Goal: Entertainment & Leisure: Consume media (video, audio)

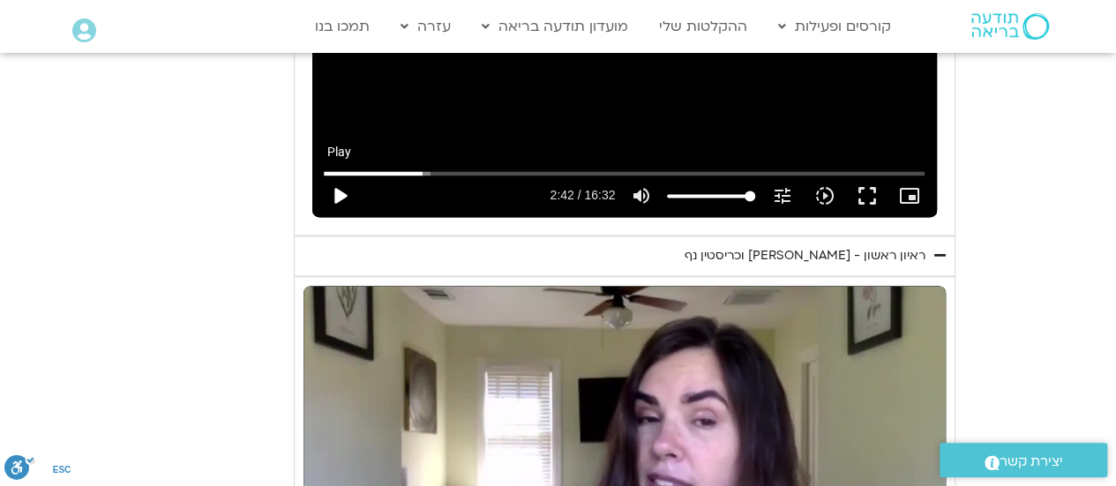
click at [343, 191] on button "play_arrow" at bounding box center [340, 196] width 42 height 42
type input "164.283238"
type input "86.4701704545455"
type input "164.475148"
type input "85.7125946969697"
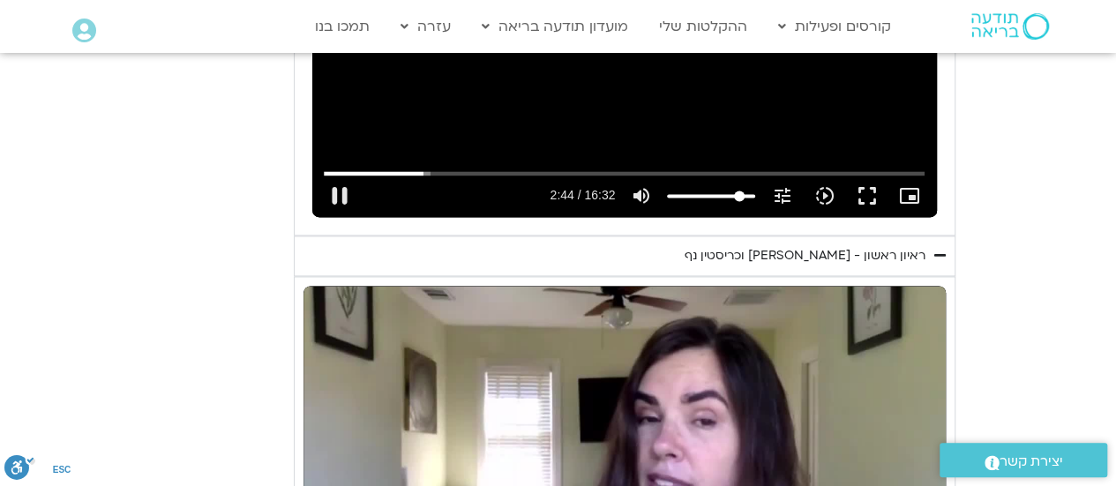
type input "164.491162"
type input "81.1671401515152"
type input "164.508292"
type input "72.8338068181818"
type input "164.525531"
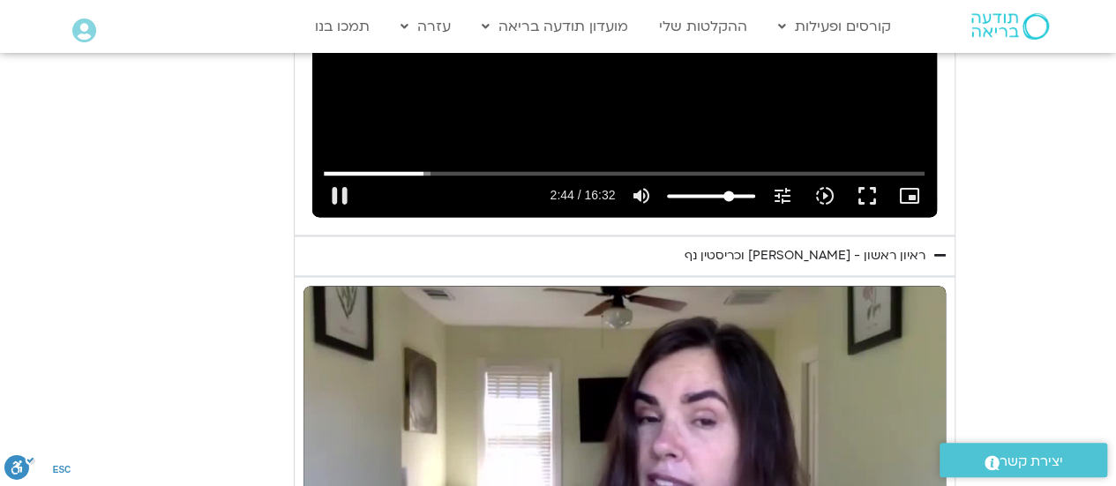
type input "60.7125946969697"
type input "164.541728"
type input "53.8944128787879"
type input "164.558418"
type input "49.3489583333333"
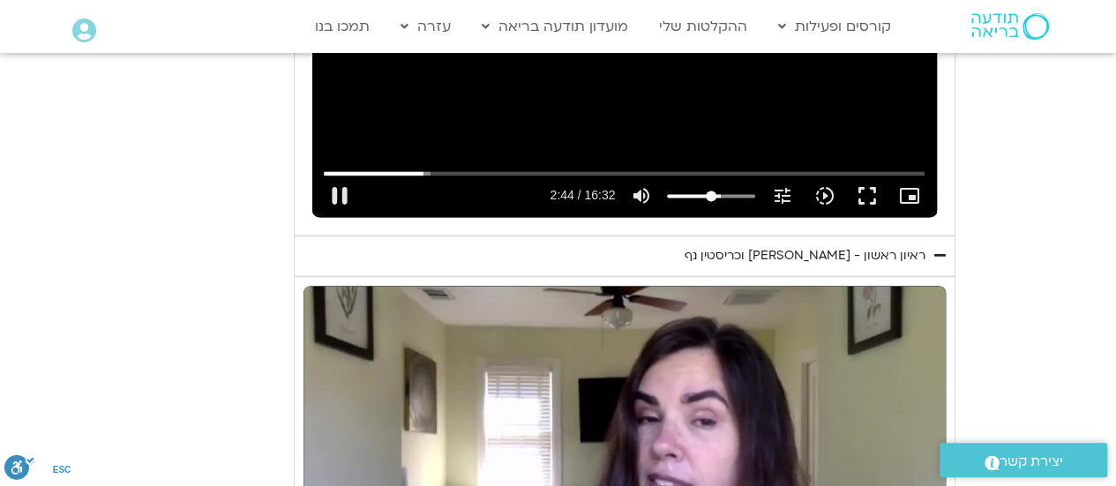
type input "164.574774"
type input "47.8338068181818"
type input "164.591681"
type input "47.0762310606061"
type input "165.073748"
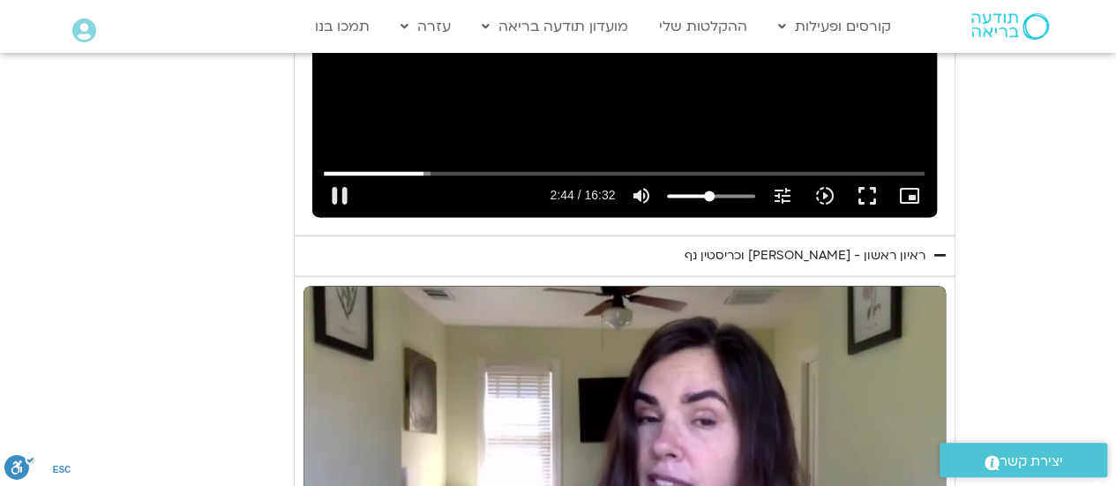
drag, startPoint x: 740, startPoint y: 197, endPoint x: 709, endPoint y: 197, distance: 30.0
type input "47.0762310606061"
click at [709, 197] on input "Volume" at bounding box center [711, 196] width 88 height 11
click at [866, 199] on button "fullscreen" at bounding box center [866, 196] width 42 height 42
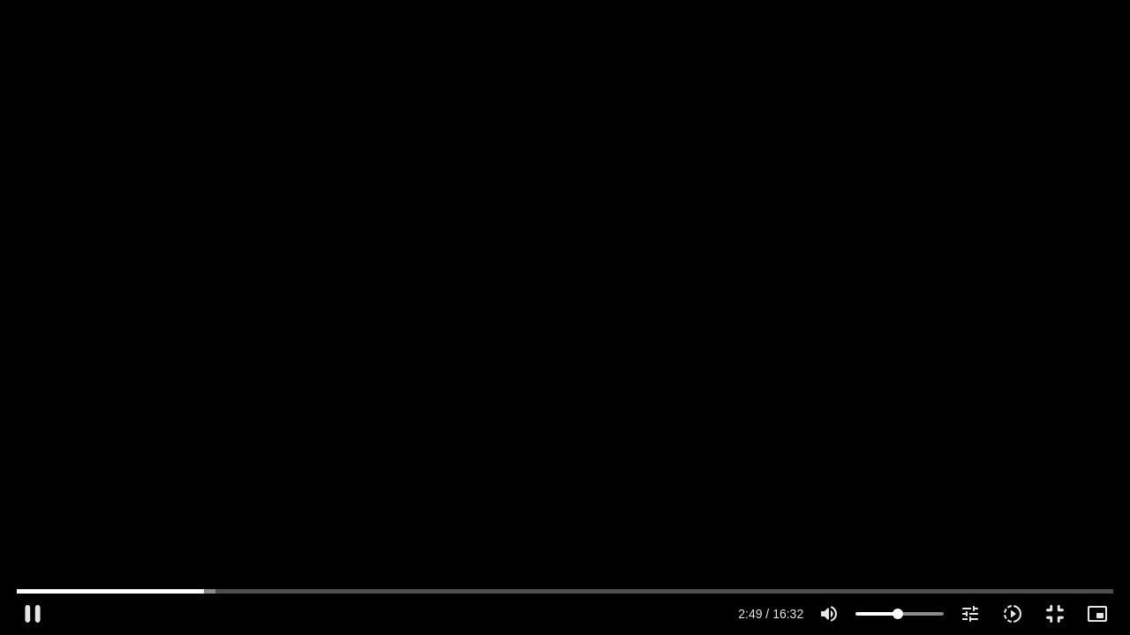
type input "169.458742"
type input "36.5175189393939"
type input "169.675052"
type input "35.7599431818182"
type input "169.741609"
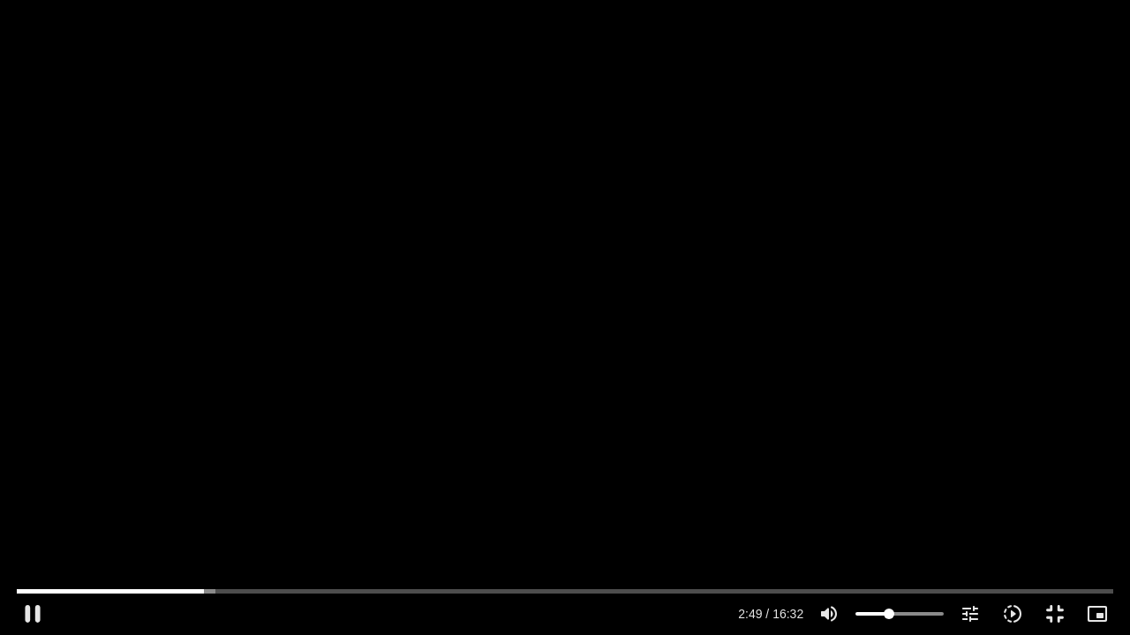
type input "35.0023674242424"
type input "169.860583"
type input "34.2447916666667"
type input "169.891998"
type input "33.4872159090909"
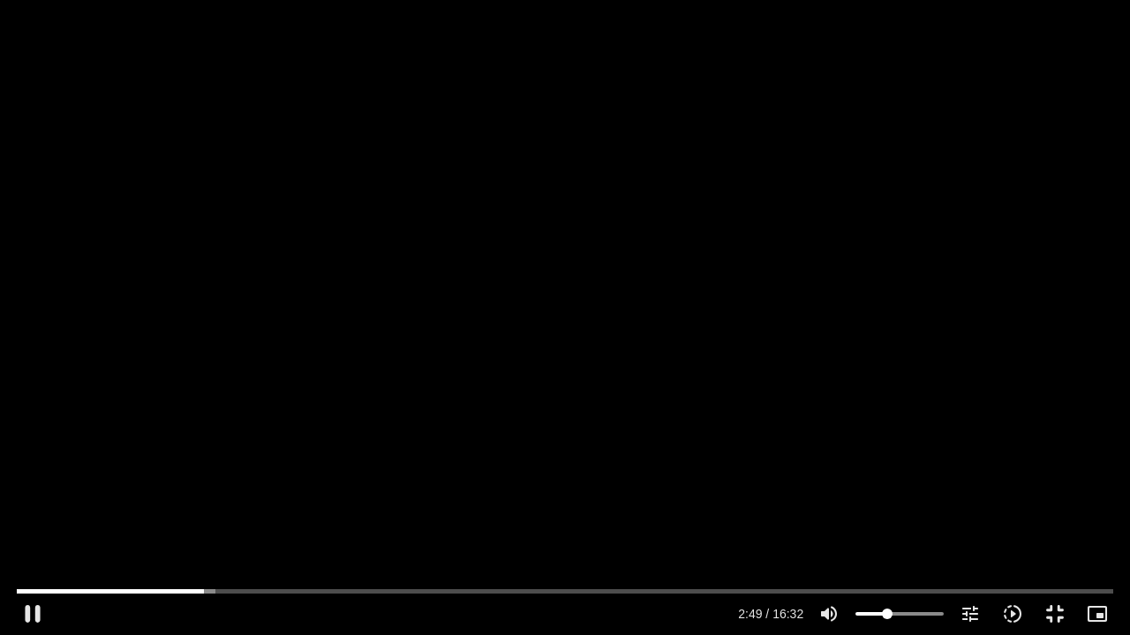
type input "169.908368"
type input "32.7296401515152"
type input "169.991566"
type input "31.9720643939394"
type input "170.007857"
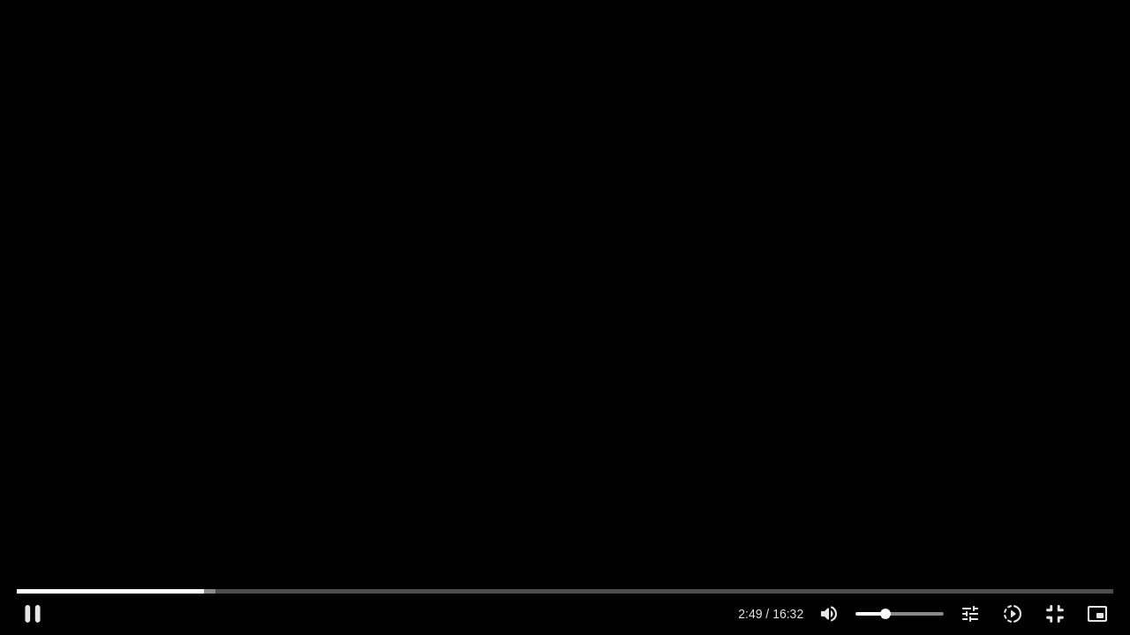
type input "31.2144886363636"
type input "170.041215"
type input "30.4569128787879"
type input "170.059042"
type input "29.6993371212121"
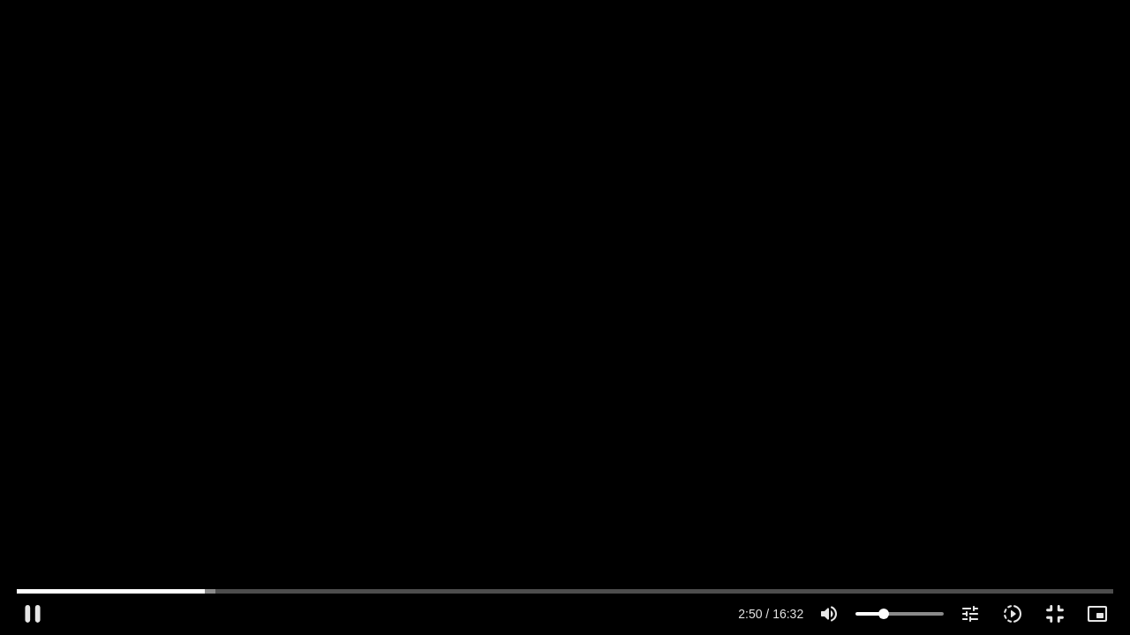
type input "170.091794"
type input "28.1841856060606"
type input "170.108016"
type input "26.6690340909091"
type input "170.141691"
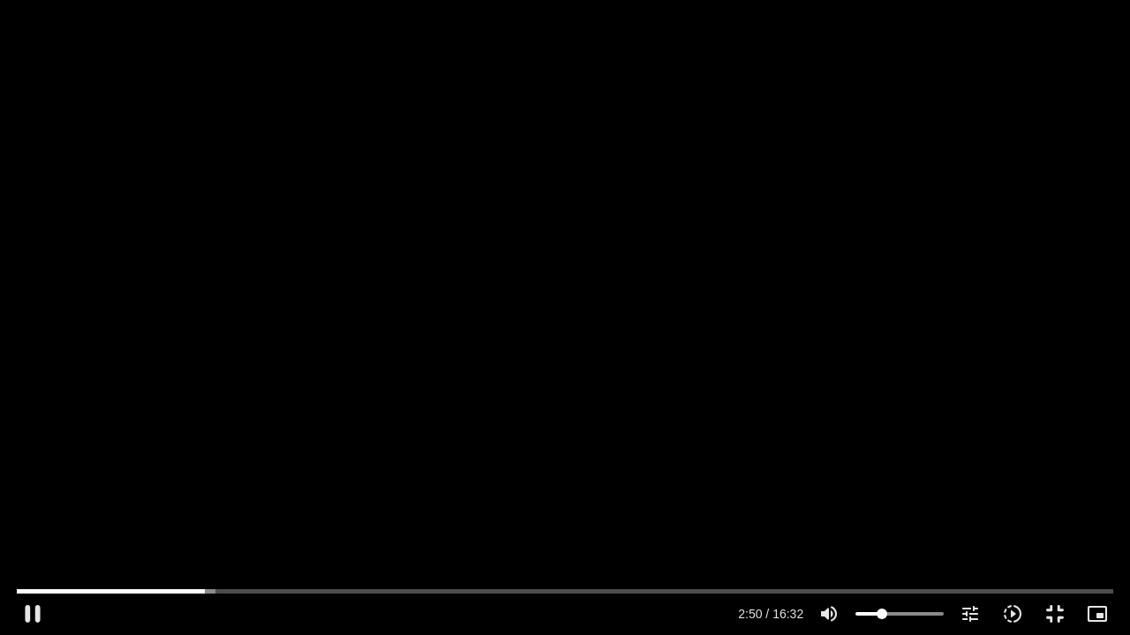
type input "25.1538825757576"
type input "170.158483"
type input "24.3963068181818"
type input "170.191651"
type input "22.8811553030303"
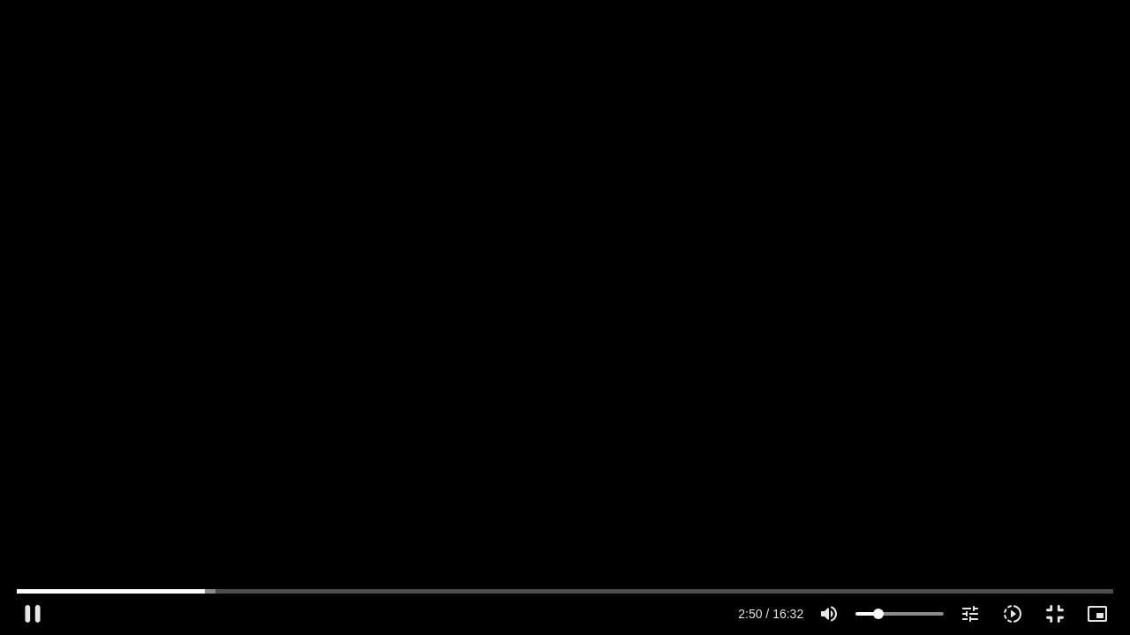
type input "170.224909"
type input "22.1235795454545"
type input "170.37092"
drag, startPoint x: 889, startPoint y: 613, endPoint x: 877, endPoint y: 613, distance: 11.5
type input "22.1235795454545"
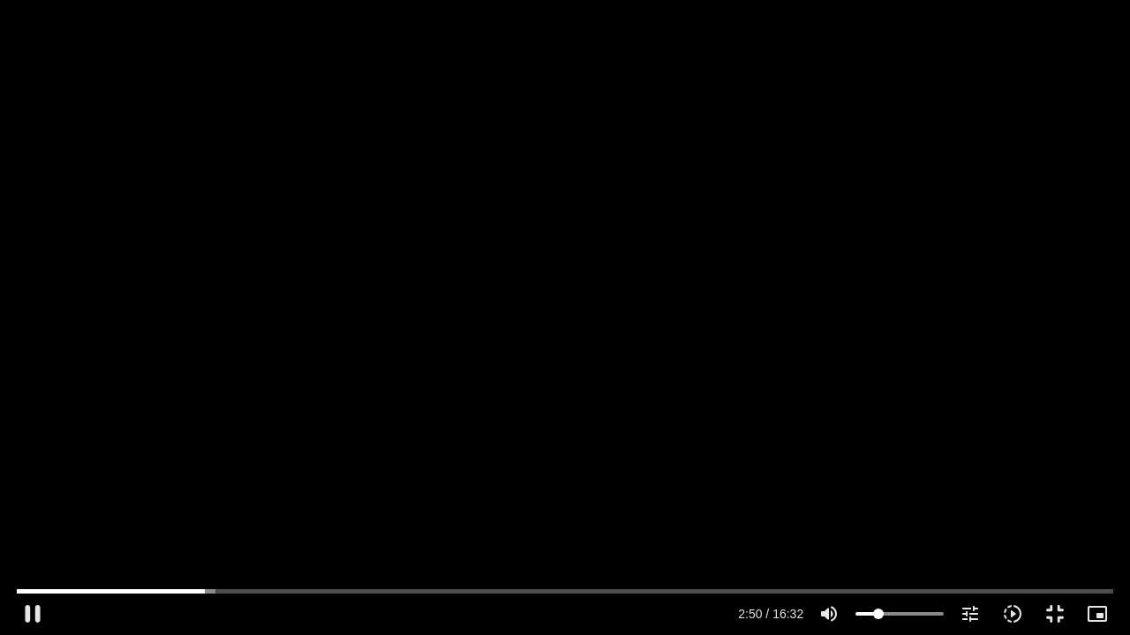
click at [877, 485] on input "Volume" at bounding box center [899, 614] width 88 height 11
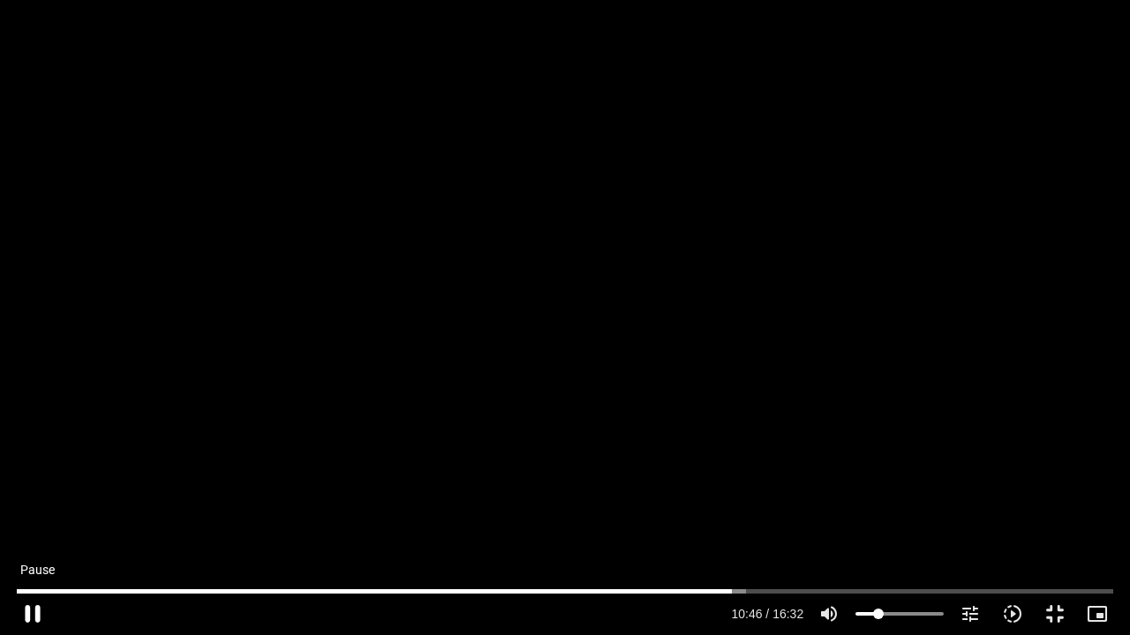
click at [28, 485] on button "pause" at bounding box center [32, 614] width 42 height 42
type input "647.139414"
click at [1052, 485] on button "fullscreen_exit" at bounding box center [1054, 614] width 42 height 42
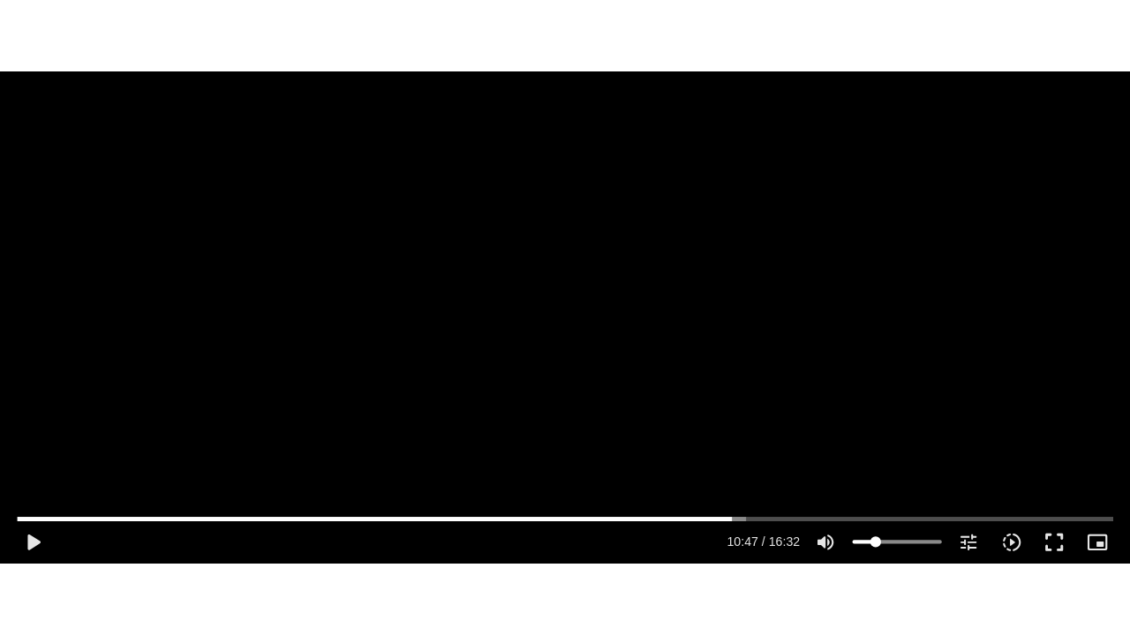
scroll to position [1467, 0]
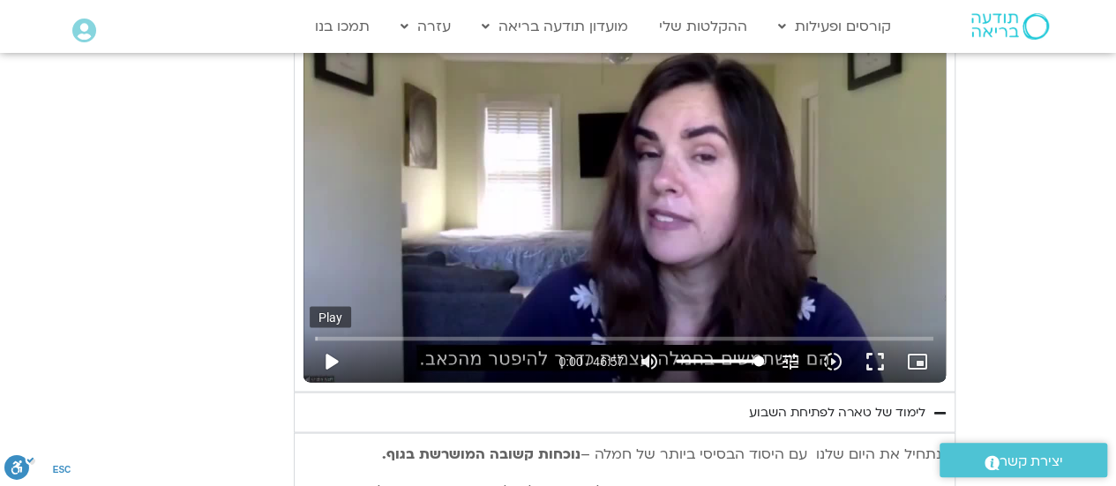
click at [327, 363] on button "play_arrow" at bounding box center [331, 361] width 42 height 42
type input "5.354055"
type input "95.7859848484849"
type input "5.371212"
type input "94.2708333333333"
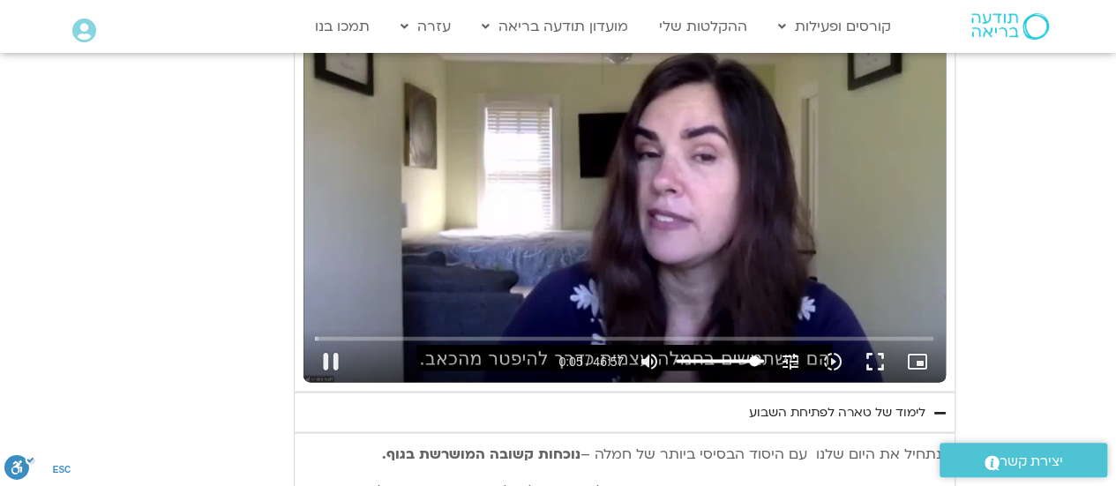
type input "5.388124"
type input "92.7556818181818"
type input "5.40382"
type input "91.9981060606061"
type input "5.42076"
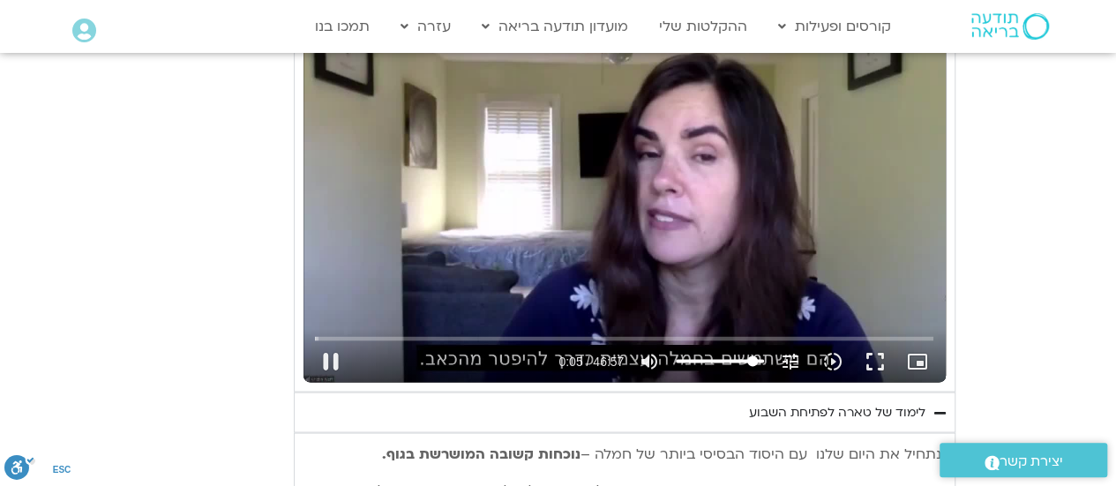
type input "91.2405303030303"
type input "5.437264"
type input "90.4829545454545"
type input "5.453821"
type input "89.7253787878788"
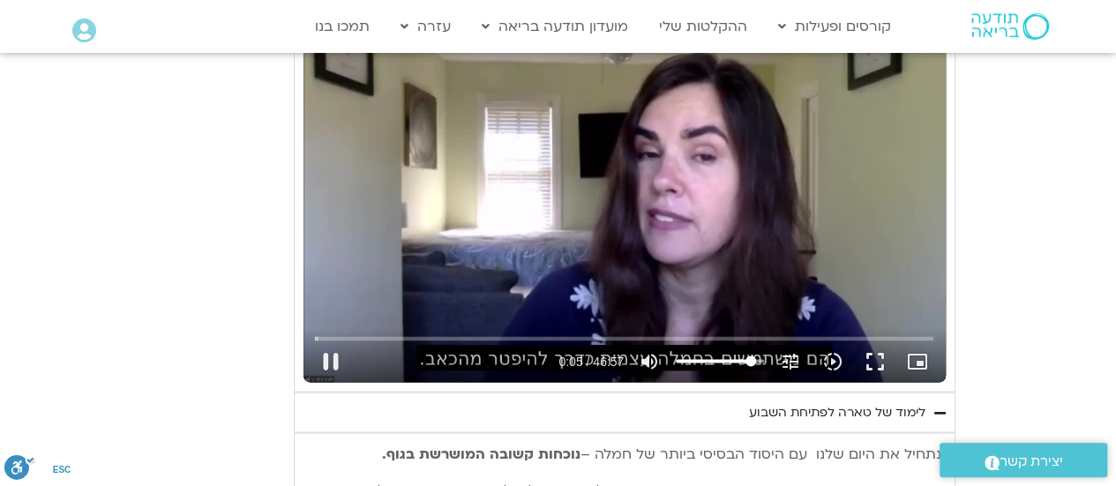
type input "5.487148"
type input "88.967803030303"
type input "5.504093"
type input "88.2102272727273"
type input "5.554091"
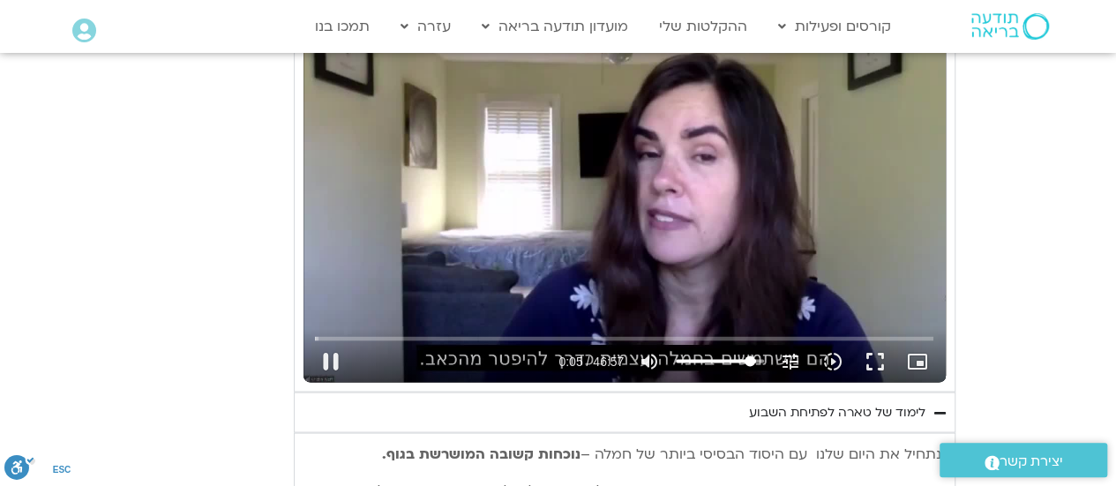
type input "87.4526515151515"
type input "5.620953"
type input "86.6950757575758"
type input "5.670734"
type input "85.9375"
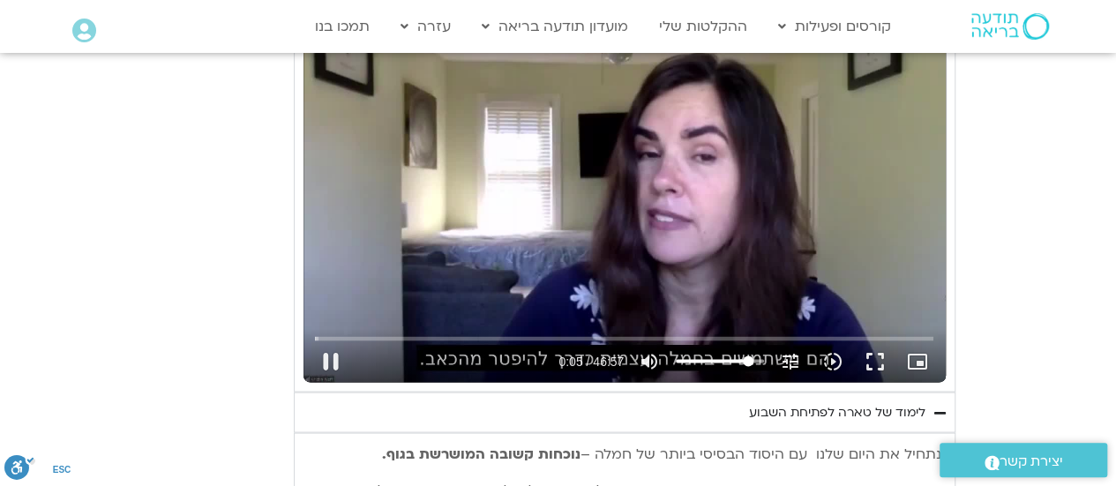
type input "5.704501"
type input "85.1799242424242"
type input "5.720784"
type input "84.4223484848485"
type input "5.737189"
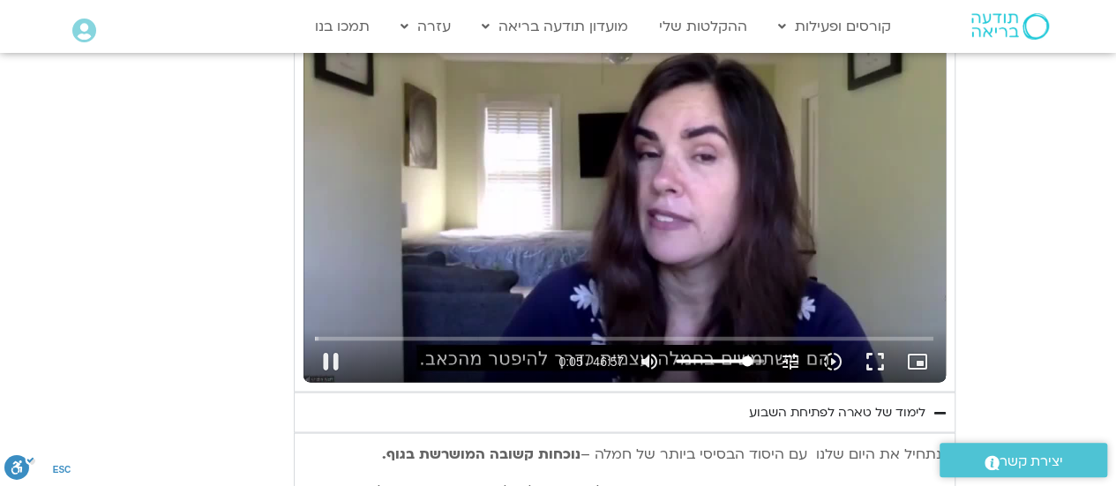
type input "83.6647727272727"
type input "5.753946"
type input "82.907196969697"
type input "5.771434"
type input "82.1496212121212"
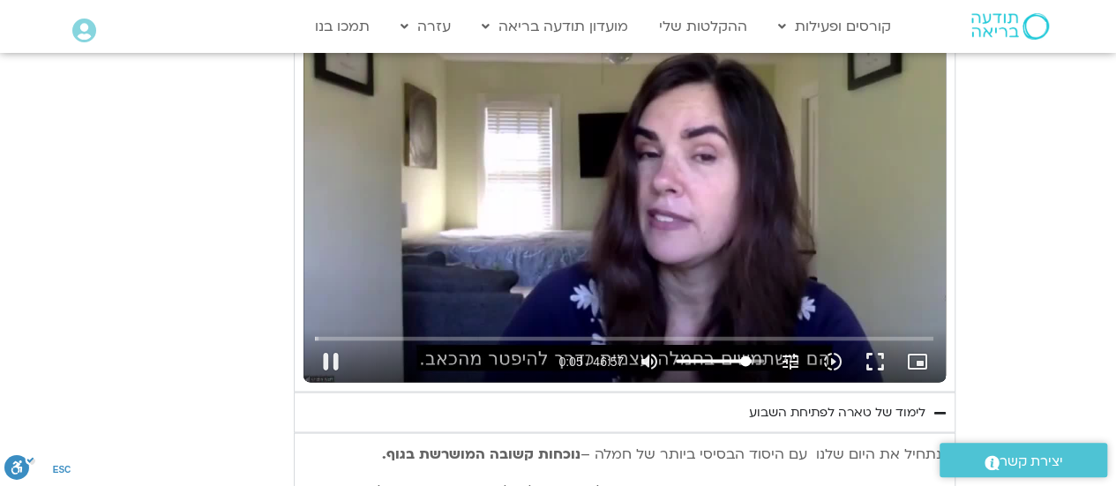
type input "5.787332"
type input "81.3920454545455"
type input "5.803982"
type input "79.8768939393939"
type input "5.820533"
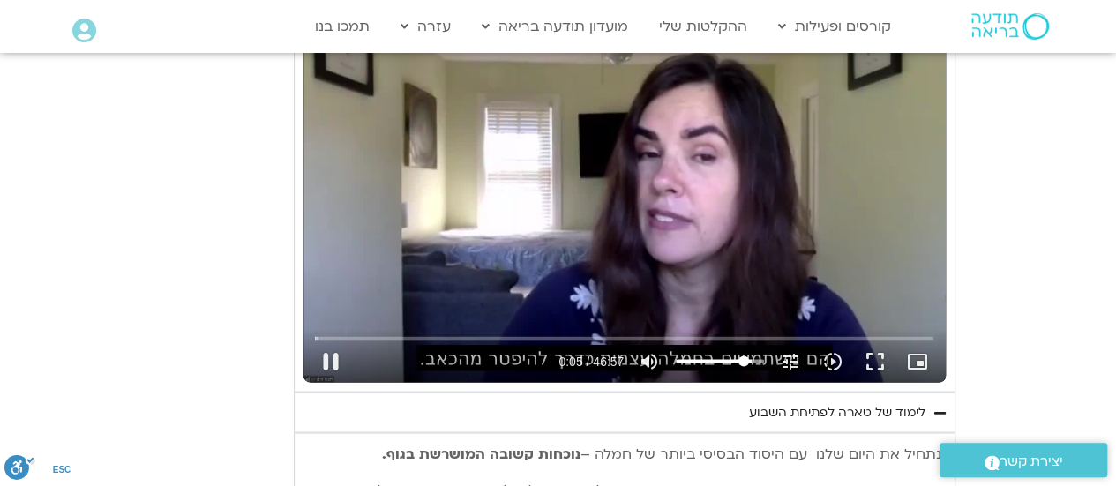
type input "79.1193181818182"
type input "5.837489"
type input "78.3617424242424"
type input "5.853971"
type input "77.6041666666667"
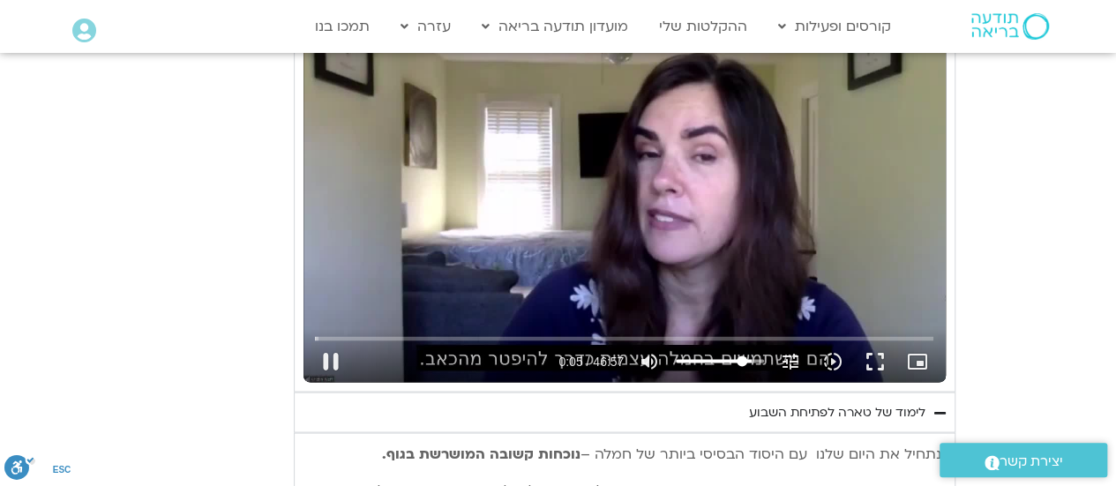
type input "5.870686"
type input "76.8465909090909"
type input "5.890009"
type input "75.3314393939394"
type input "5.904268"
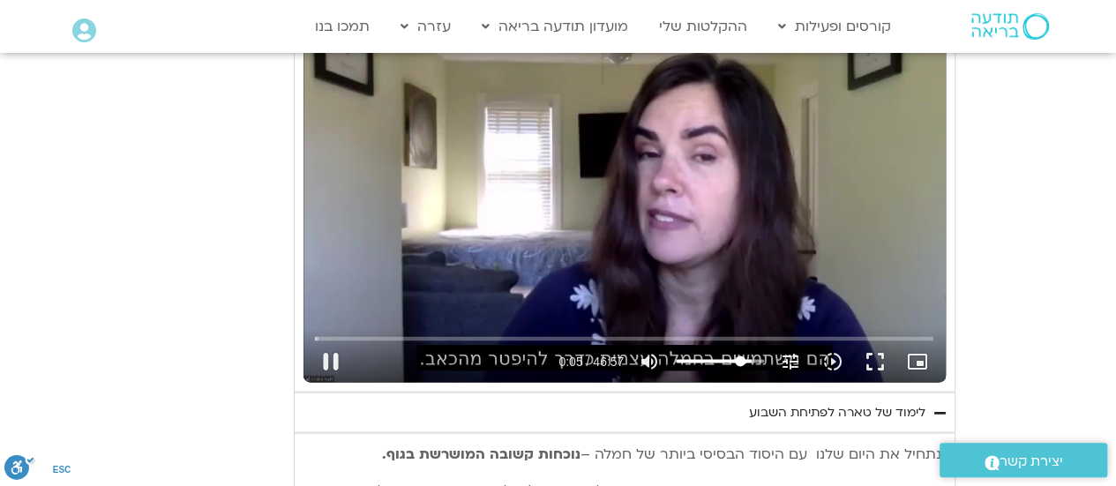
type input "74.5738636363636"
type input "5.954346"
type input "73.8162878787879"
type input "5.971015"
type input "73.0587121212121"
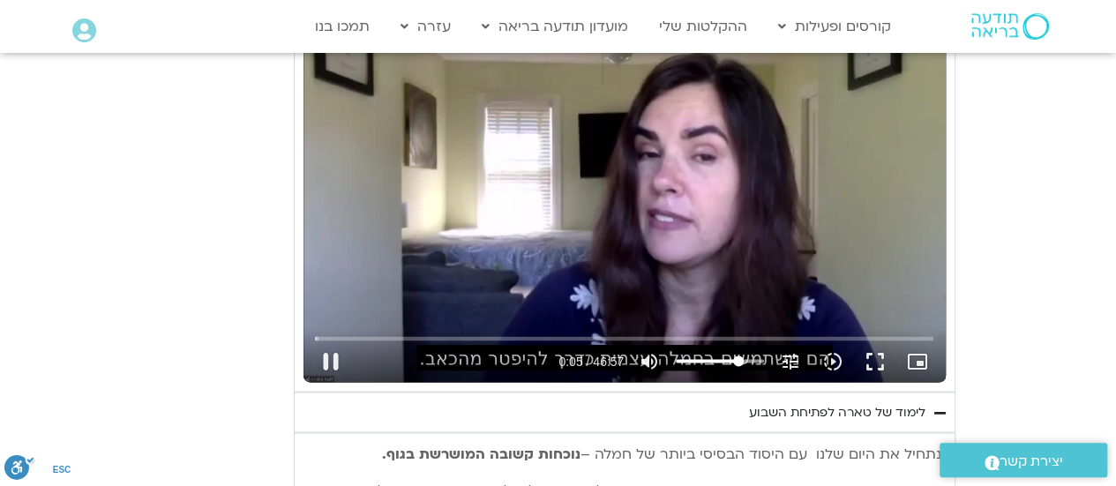
type input "5.987349"
type input "72.3011363636364"
type input "6.004128"
type input "71.5435606060606"
type input "6.02095"
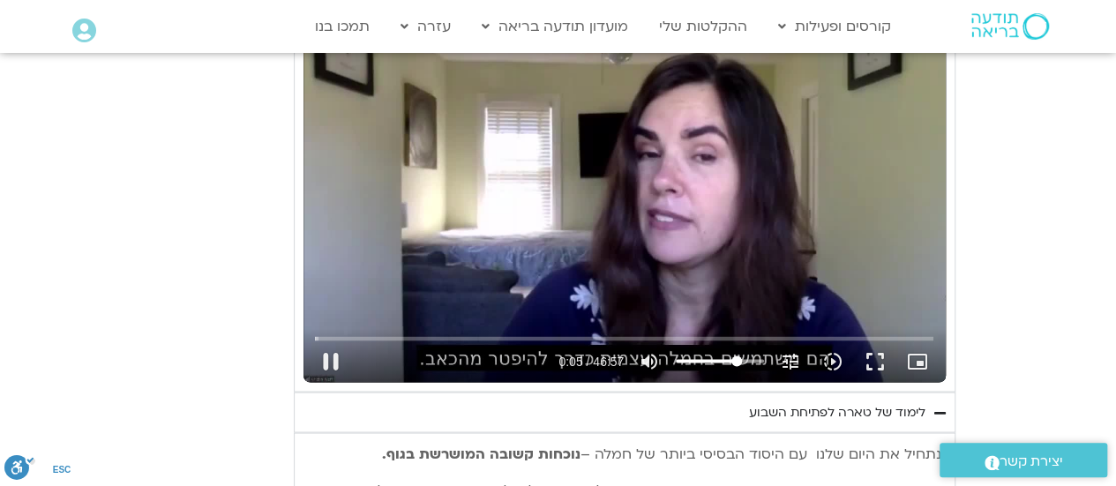
type input "70.7859848484849"
type input "6.088062"
type input "70.0284090909091"
type input "6.42112"
type input "69.2708333333333"
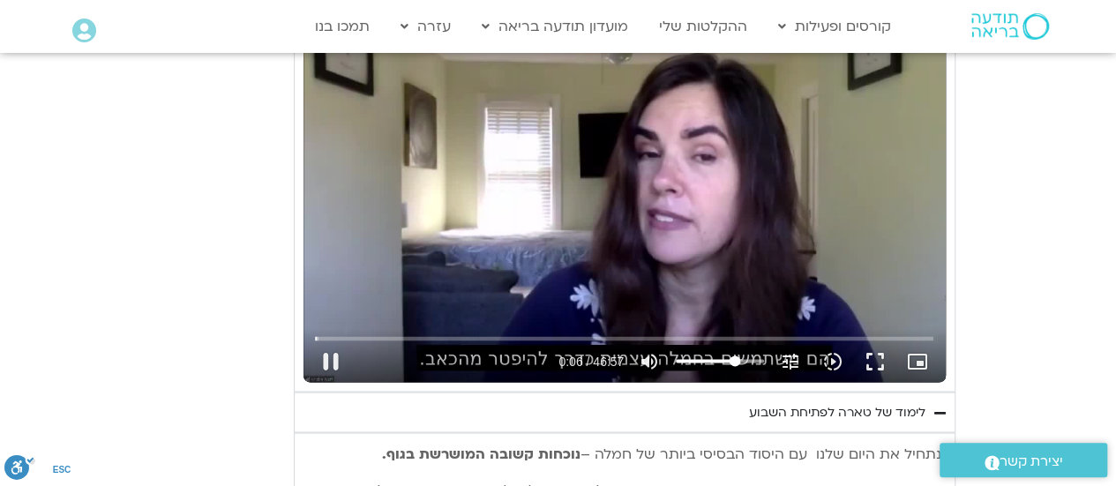
type input "6.45434"
type input "66.2405303030303"
type input "6.473969"
type input "65.4829545454545"
type input "6.487618"
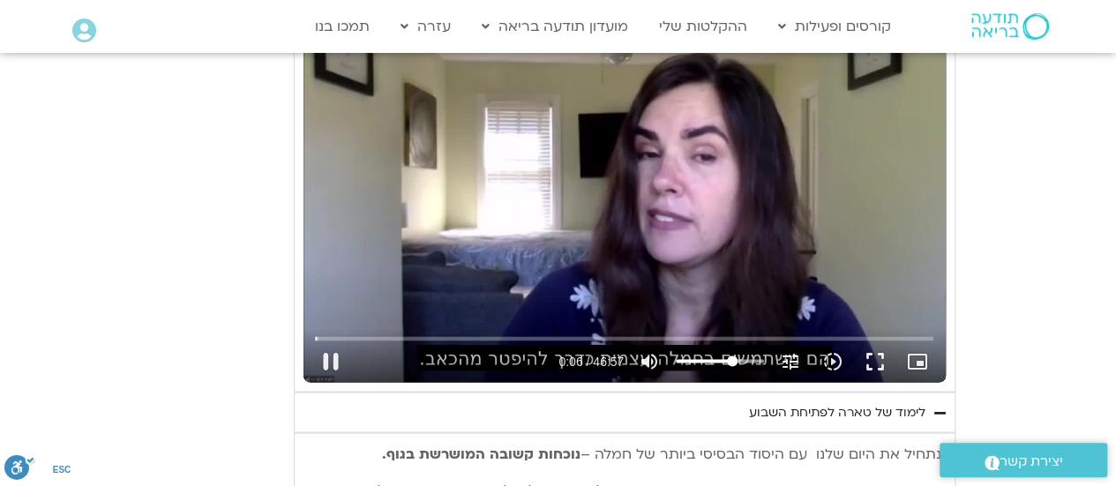
type input "63.967803030303"
type input "6.503819"
type input "63.2102272727273"
type input "6.520794"
type input "61.6950757575758"
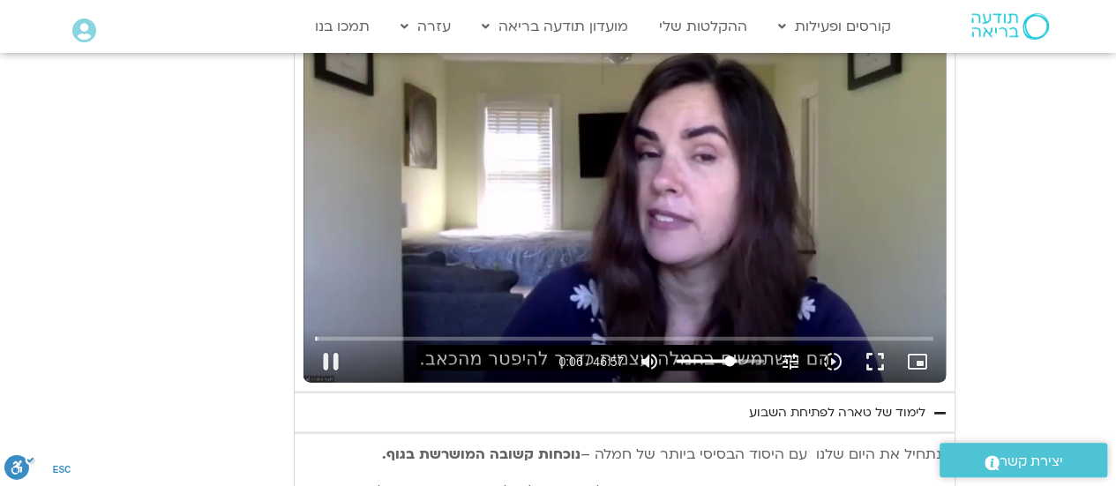
type input "6.537233"
type input "60.1799242424242"
type input "6.554284"
type input "59.4223484848485"
type input "6.570667"
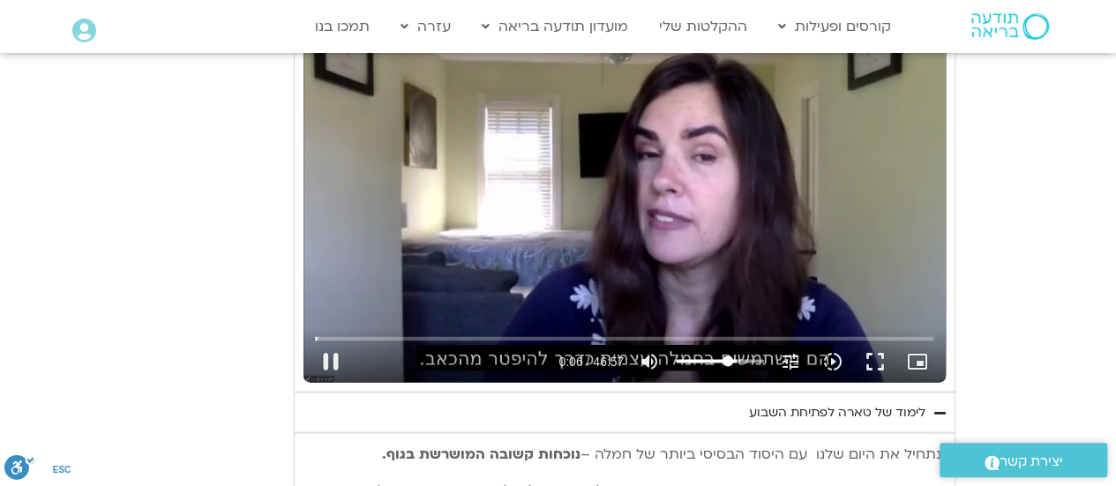
type input "55.6344696969697"
type input "6.587544"
type input "54.8768939393939"
type input "6.605186"
type input "53.3617424242424"
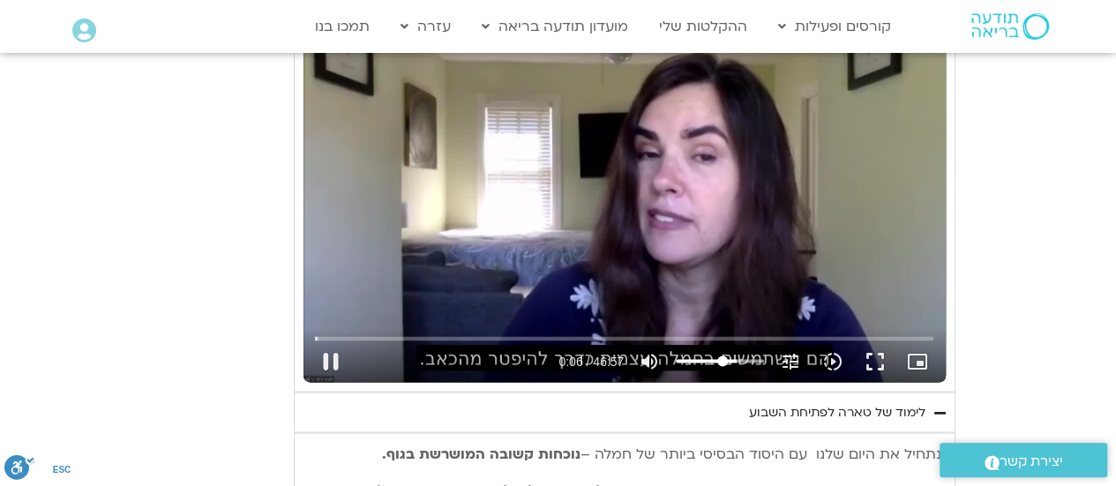
type input "6.6207"
type input "51.8465909090909"
type input "6.637899"
type input "49.5738636363636"
type input "6.653973"
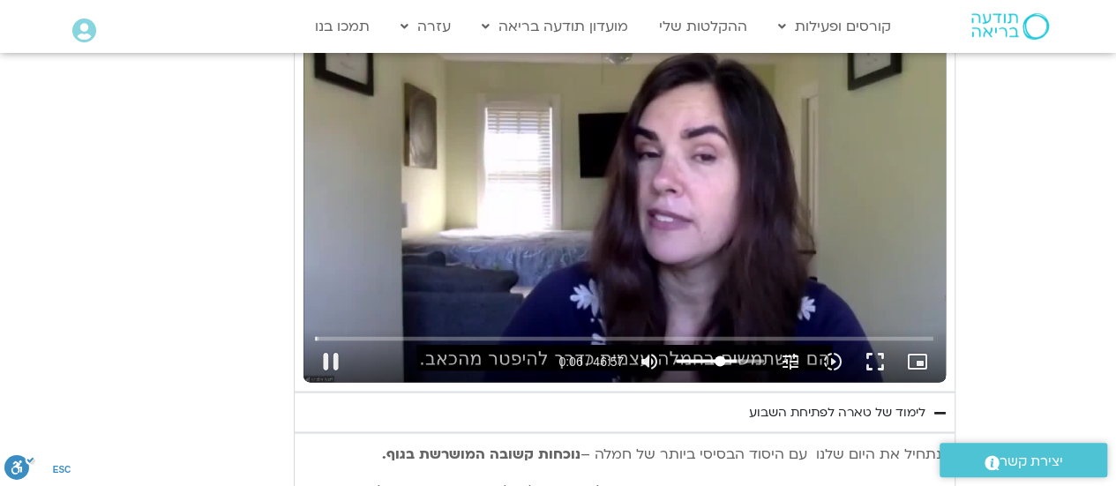
type input "48.0587121212121"
type input "6.670402"
type input "47.3011363636364"
type input "6.687292"
type input "46.5435606060606"
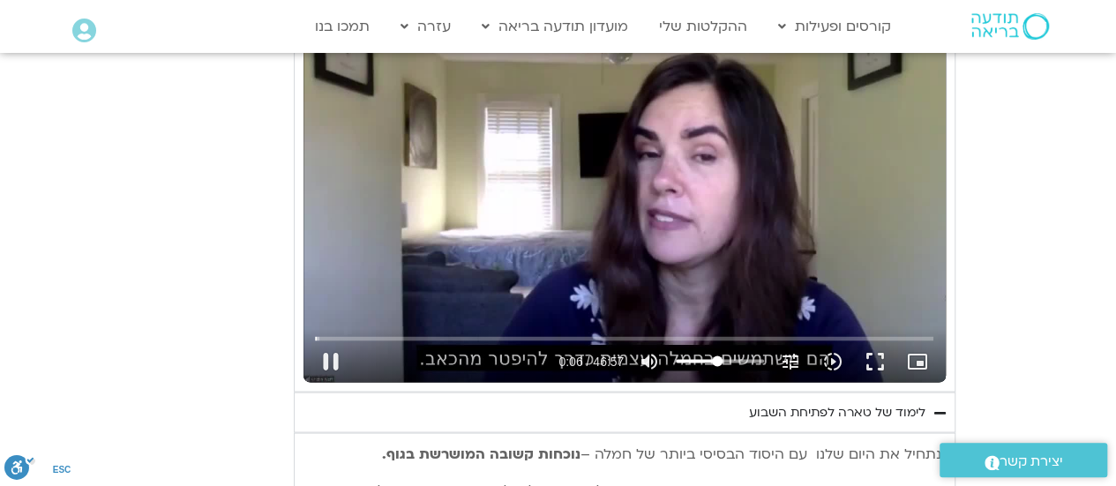
type input "6.703837"
type input "44.2708333333333"
type input "6.737422"
type input "42.7556818181818"
type input "6.787532"
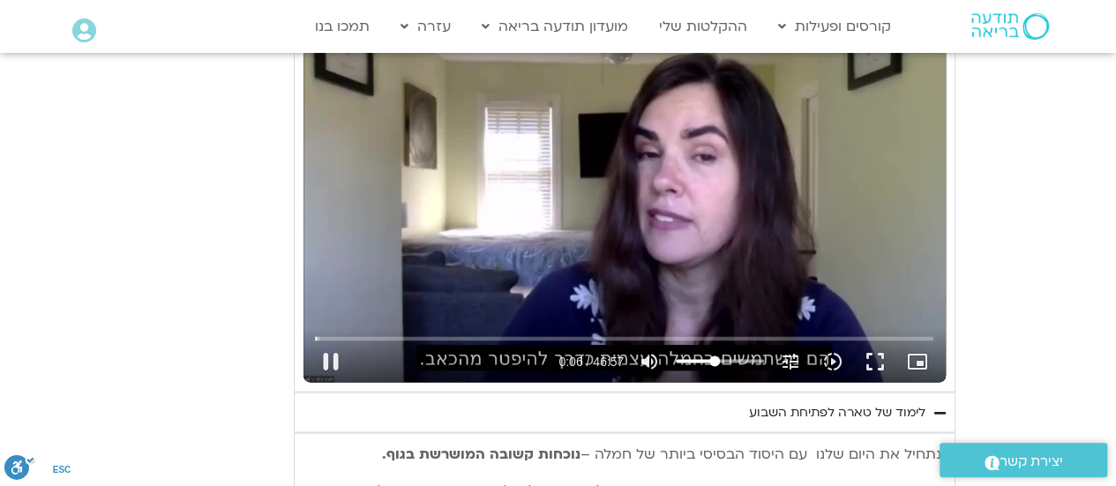
type input "41.9981060606061"
type input "6.820761"
type input "41.2405303030303"
type input "6.88724"
type input "40.4829545454545"
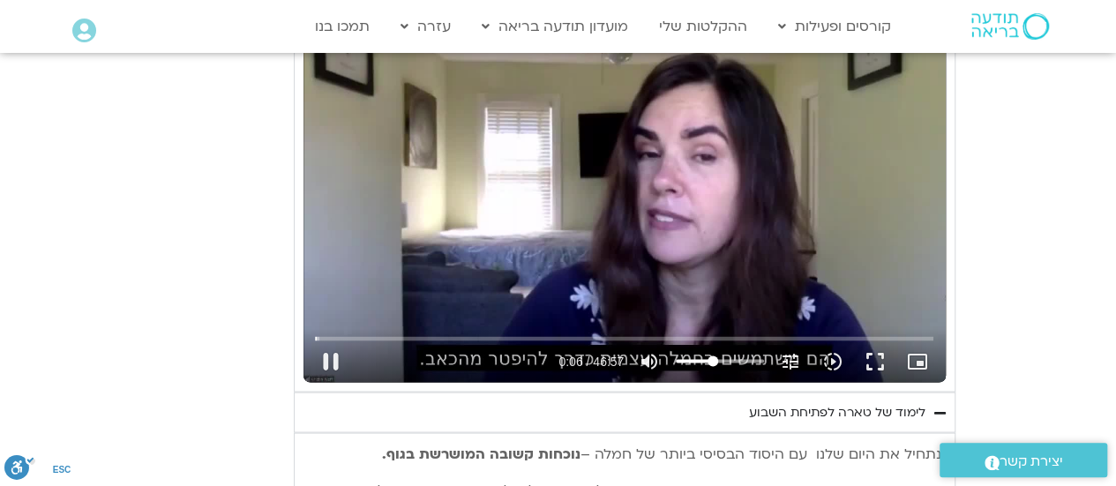
type input "6.987526"
type input "39.7253787878788"
type input "7.153712"
type input "38.967803030303"
type input "7.170904"
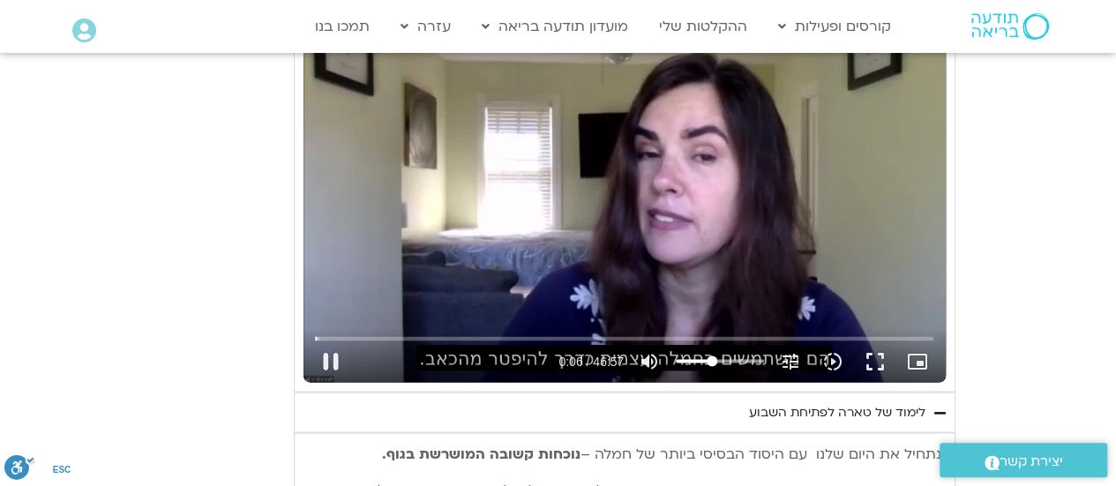
type input "38.2102272727273"
type input "7.187675"
type input "37.4526515151515"
type input "7.220821"
type input "36.6950757575758"
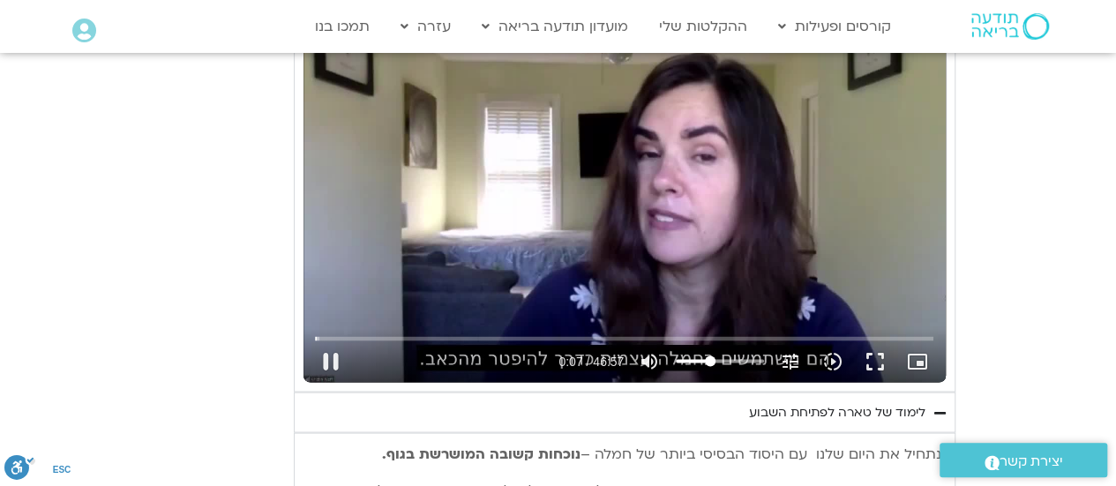
type input "7.520849"
type input "35.9375"
type input "7.537696"
type input "34.4223484848485"
type input "7.587167"
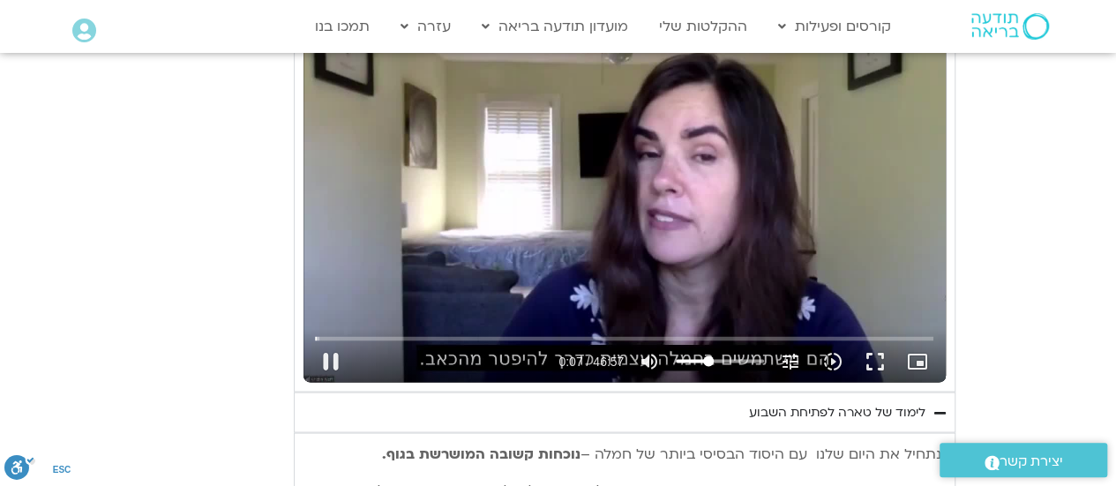
type input "33.6647727272727"
type input "7.604029"
type input "32.907196969697"
type input "7.637744"
type input "32.1496212121212"
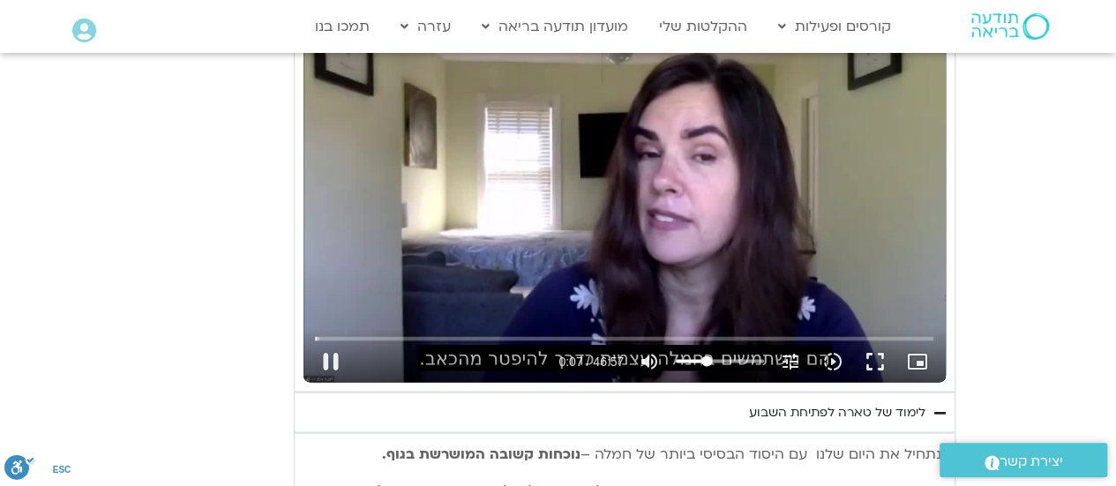
type input "7.65541"
type input "31.3920454545455"
type input "7.670587"
type input "30.6344696969697"
type input "7.720959"
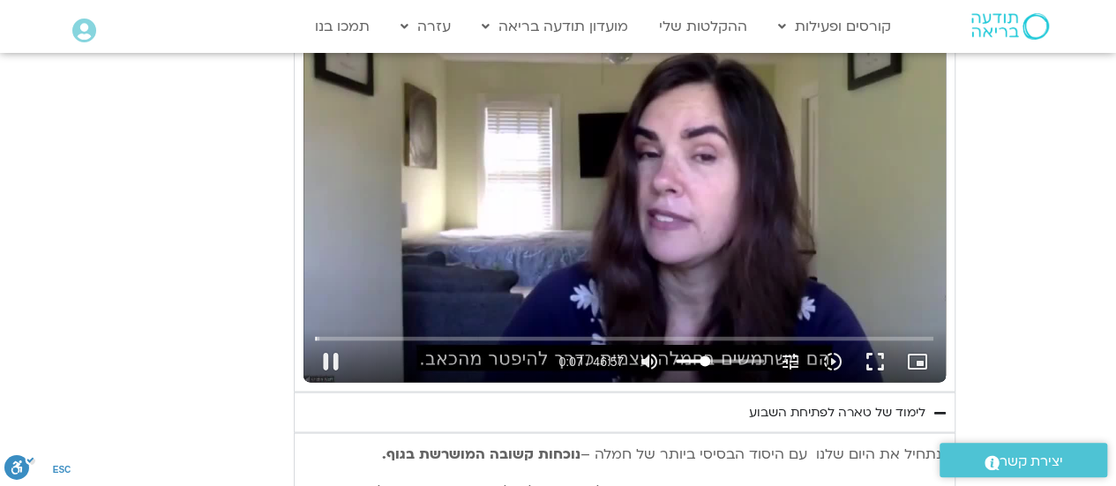
type input "29.8768939393939"
type input "7.770632"
type input "29.1193181818182"
type input "7.804072"
type input "28.3617424242424"
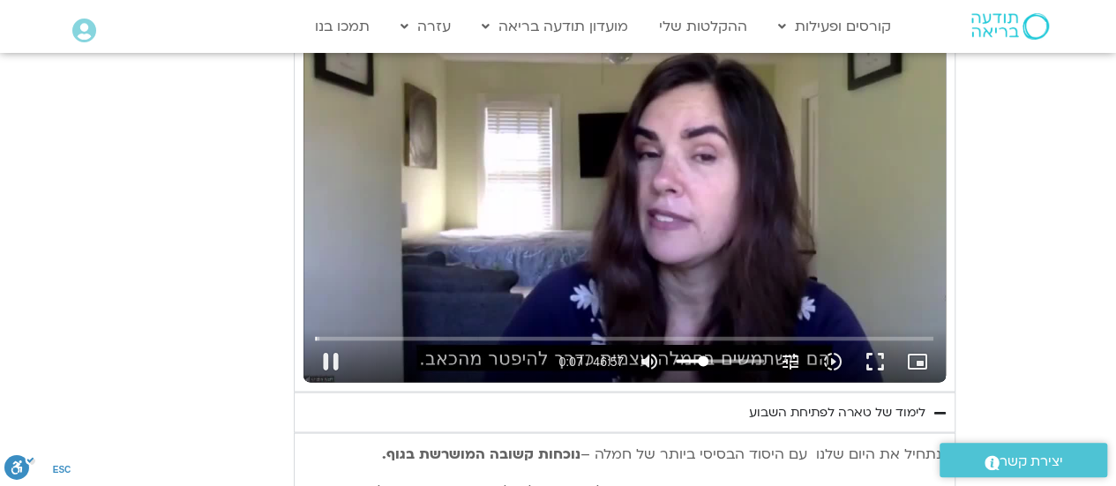
type input "7.820564"
type input "27.6041666666667"
type input "7.838554"
type input "26.0890151515152"
type input "7.887132"
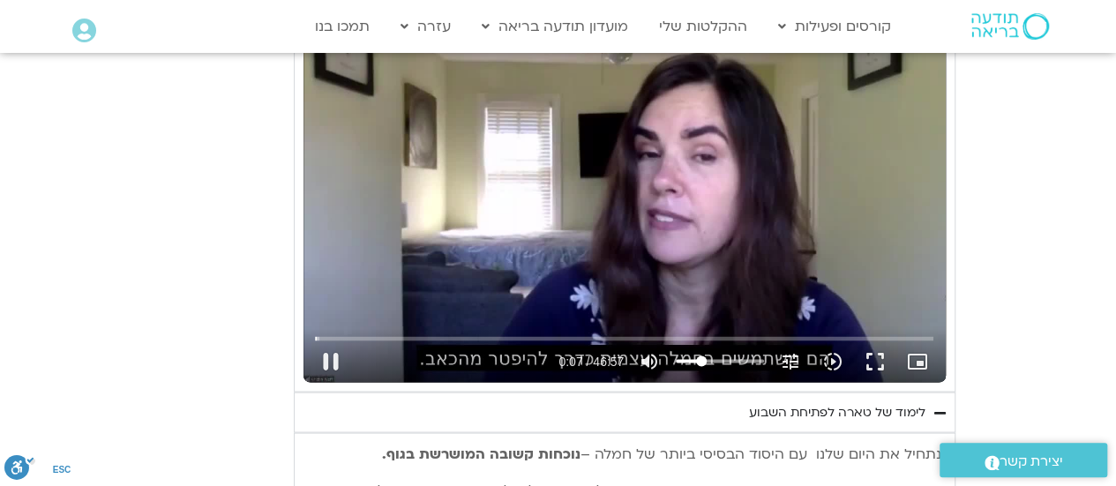
type input "25.3314393939394"
type input "8.33782"
drag, startPoint x: 756, startPoint y: 356, endPoint x: 701, endPoint y: 356, distance: 55.6
type input "25.3314393939394"
click at [701, 356] on input "Volume" at bounding box center [720, 361] width 88 height 11
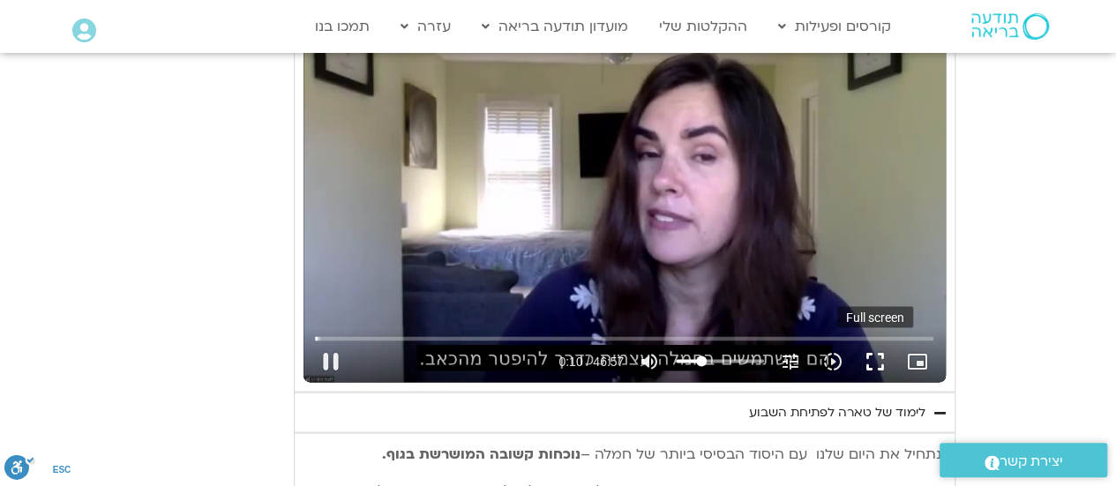
click at [868, 363] on button "fullscreen" at bounding box center [875, 361] width 42 height 42
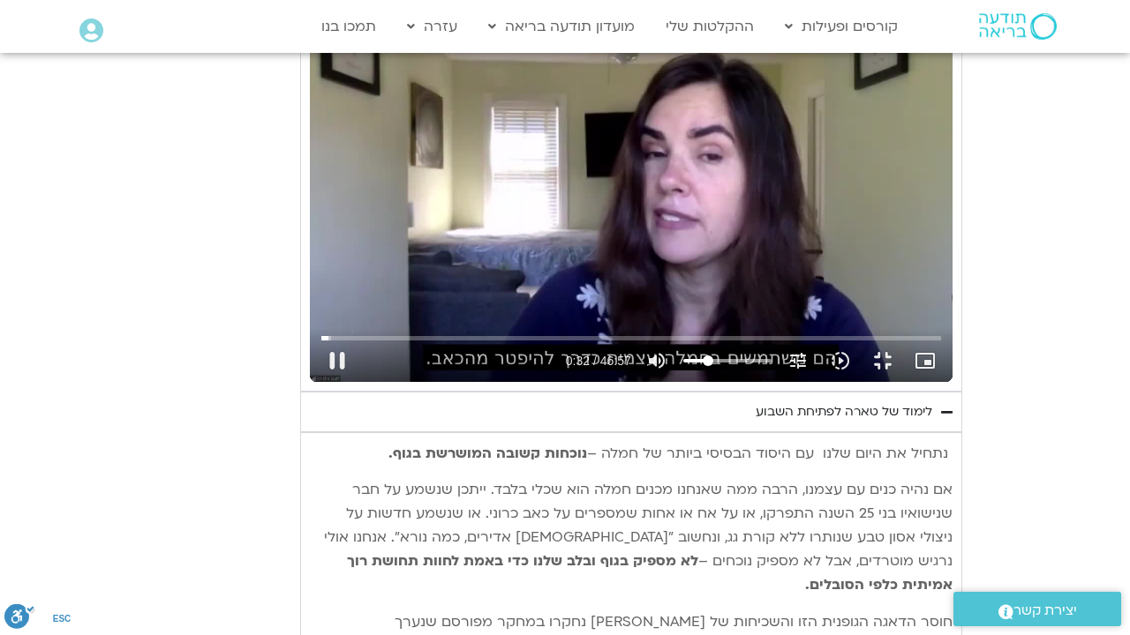
type input "33.069455"
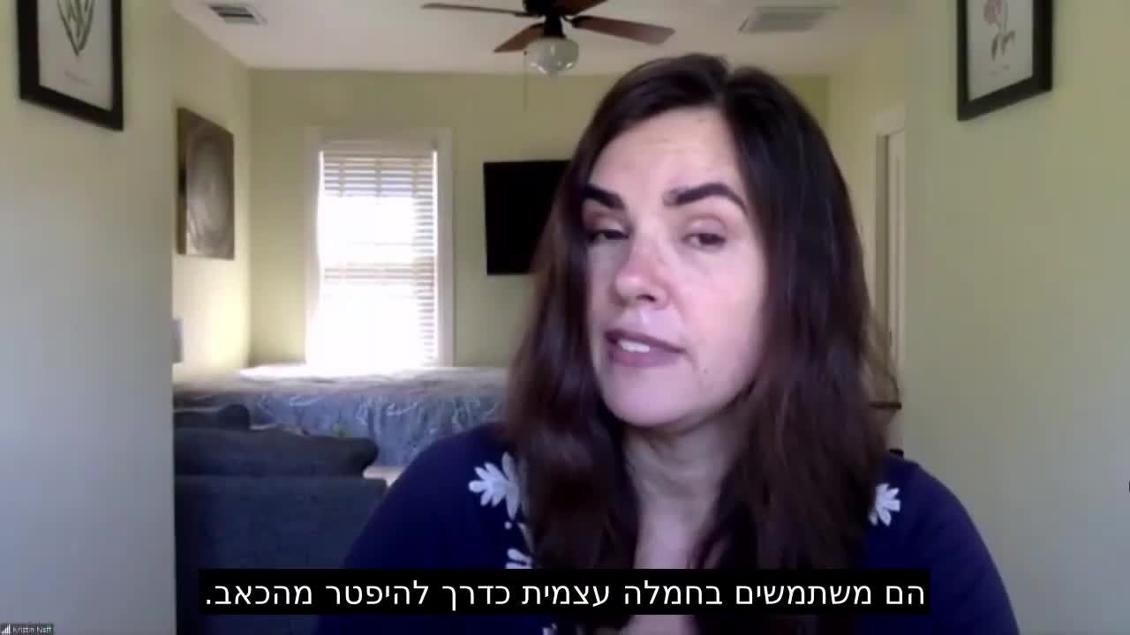
click at [1033, 485] on button "fullscreen_exit" at bounding box center [1054, 614] width 42 height 42
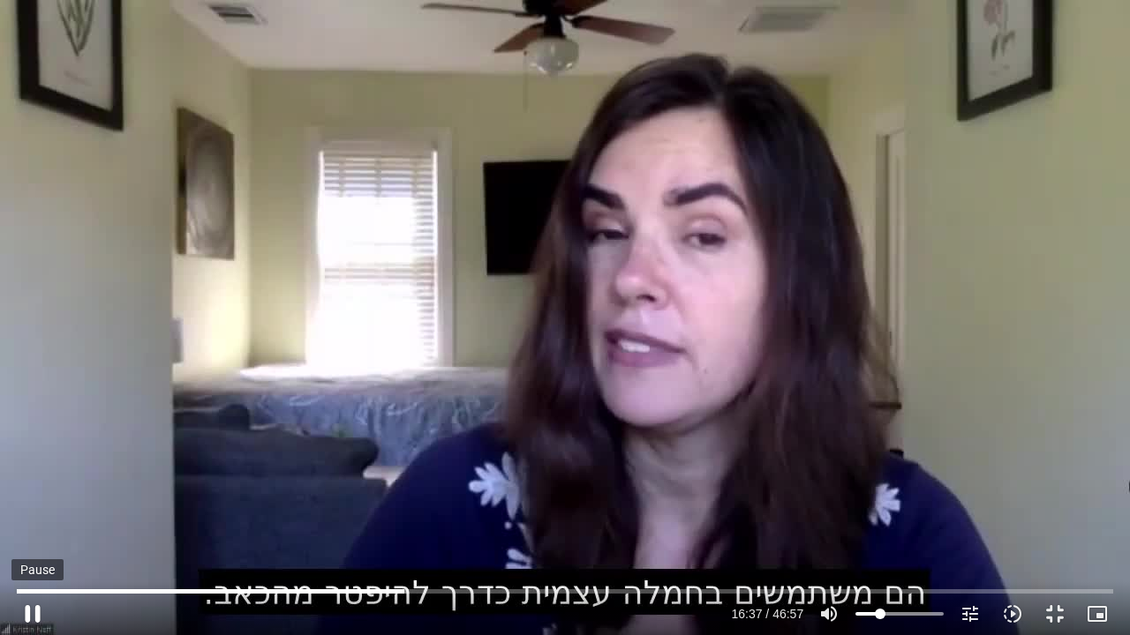
click at [27, 485] on button "pause" at bounding box center [32, 614] width 42 height 42
type input "997.184181"
